Goal: Task Accomplishment & Management: Use online tool/utility

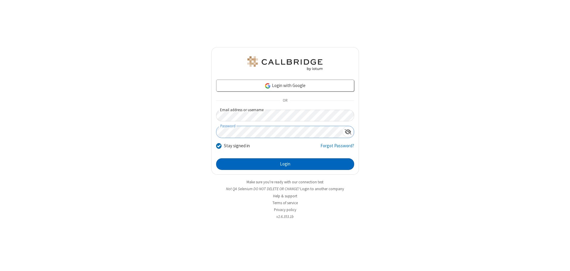
click at [285, 164] on button "Login" at bounding box center [285, 164] width 138 height 12
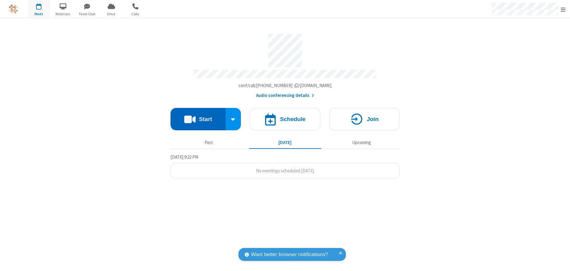
click at [198, 117] on button "Start" at bounding box center [198, 119] width 55 height 22
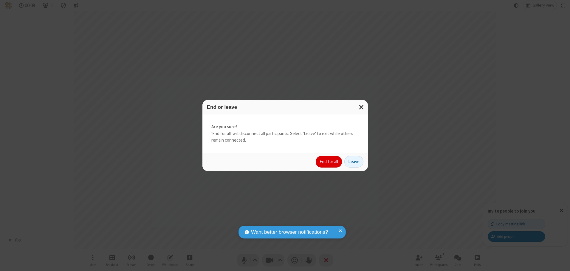
click at [329, 162] on button "End for all" at bounding box center [329, 162] width 26 height 12
